Goal: Navigation & Orientation: Find specific page/section

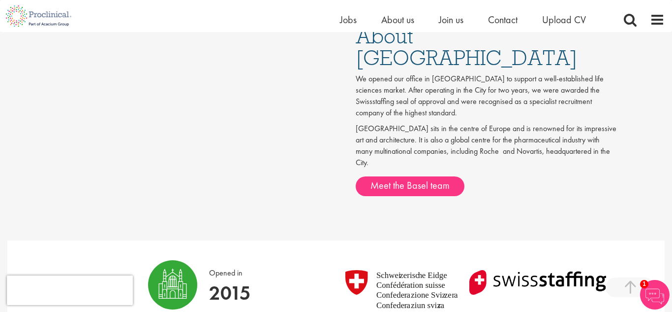
scroll to position [512, 0]
click at [407, 16] on span "About us" at bounding box center [398, 19] width 33 height 13
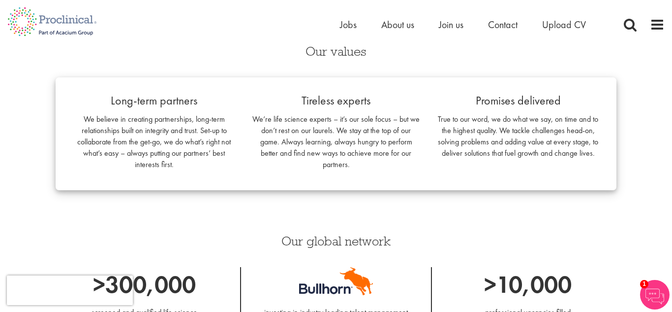
scroll to position [669, 0]
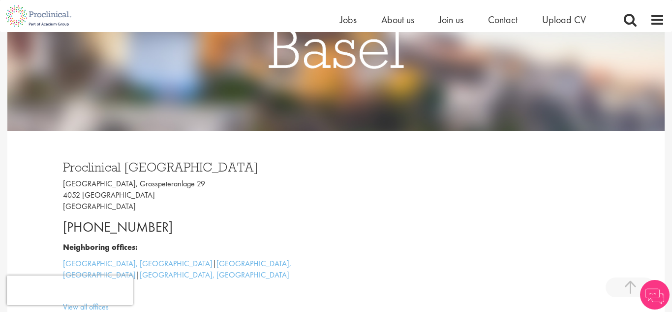
scroll to position [170, 0]
